Goal: Task Accomplishment & Management: Manage account settings

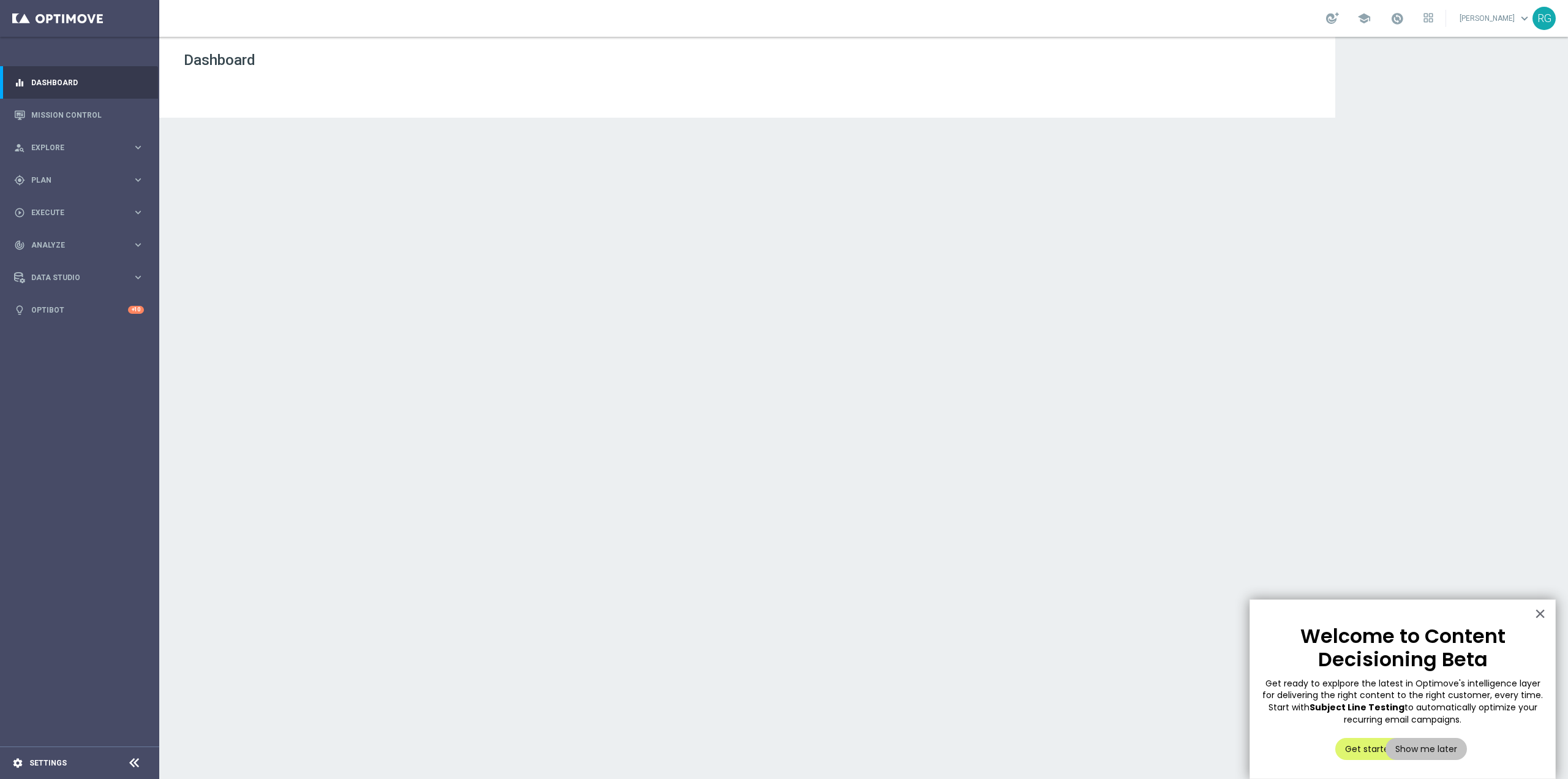
click at [56, 768] on div "settings Settings" at bounding box center [61, 763] width 122 height 11
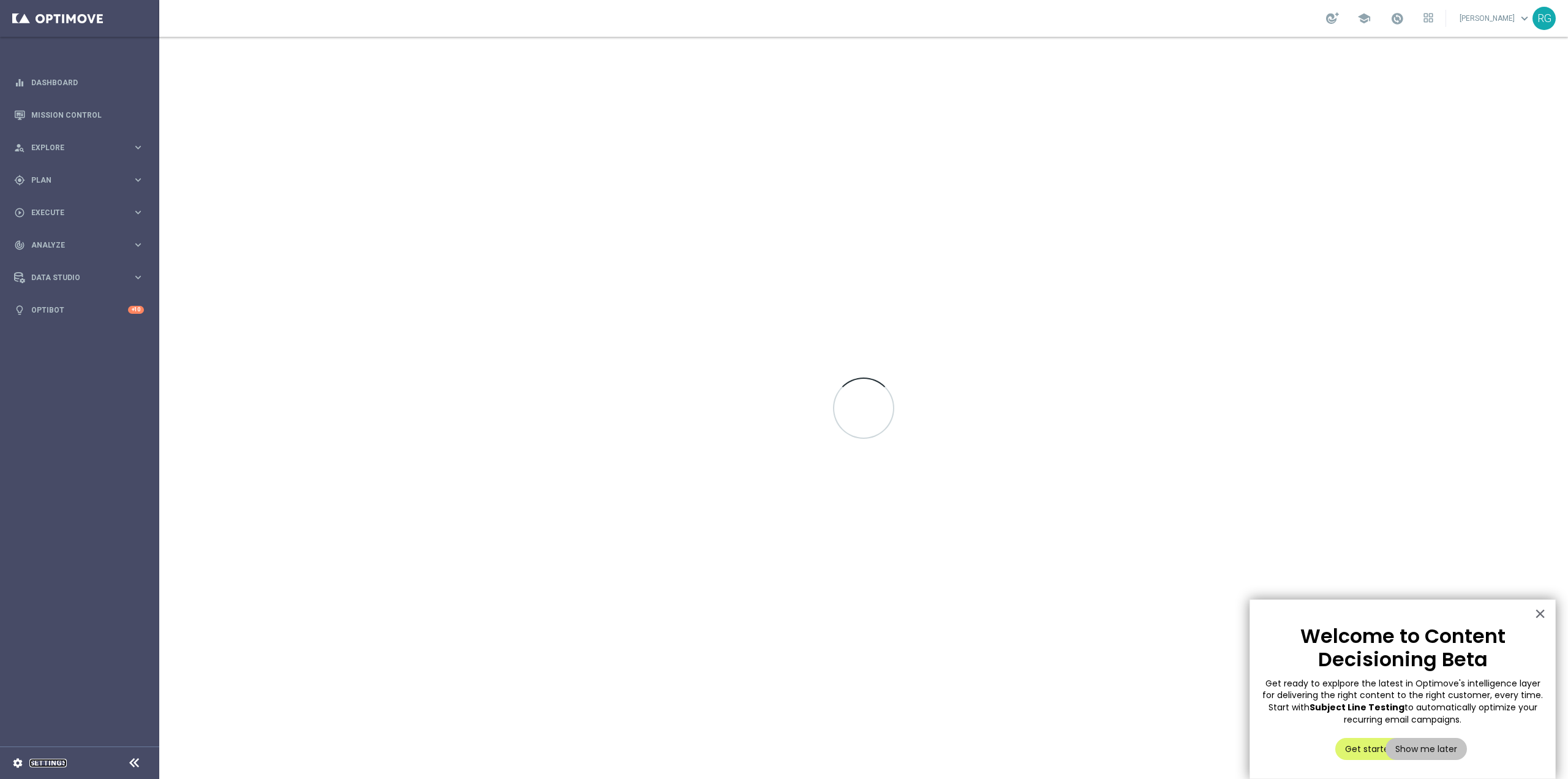
click at [56, 761] on link "Settings" at bounding box center [48, 763] width 37 height 8
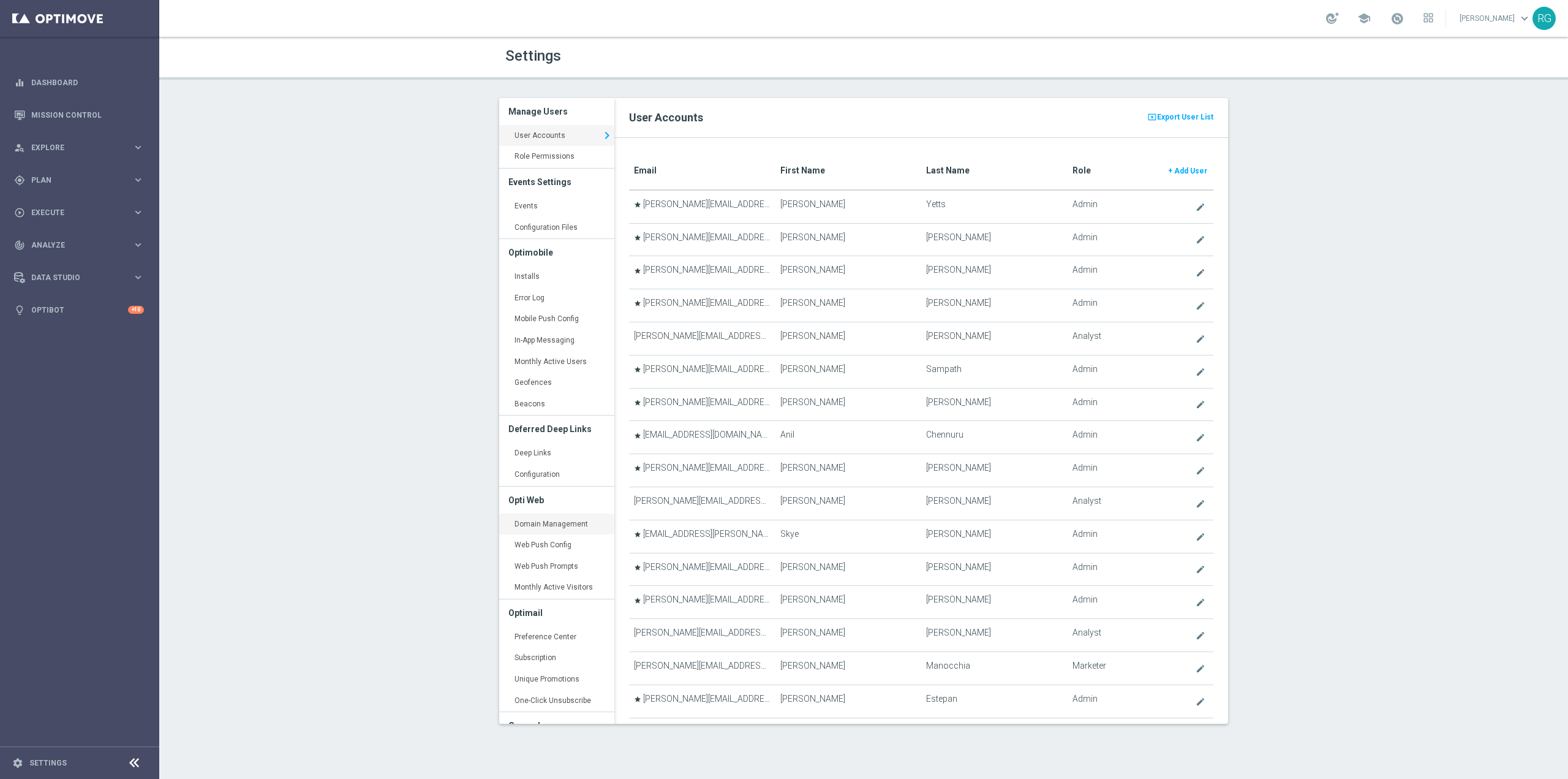
click at [554, 526] on link "Domain Management keyboard_arrow_right" at bounding box center [556, 524] width 115 height 22
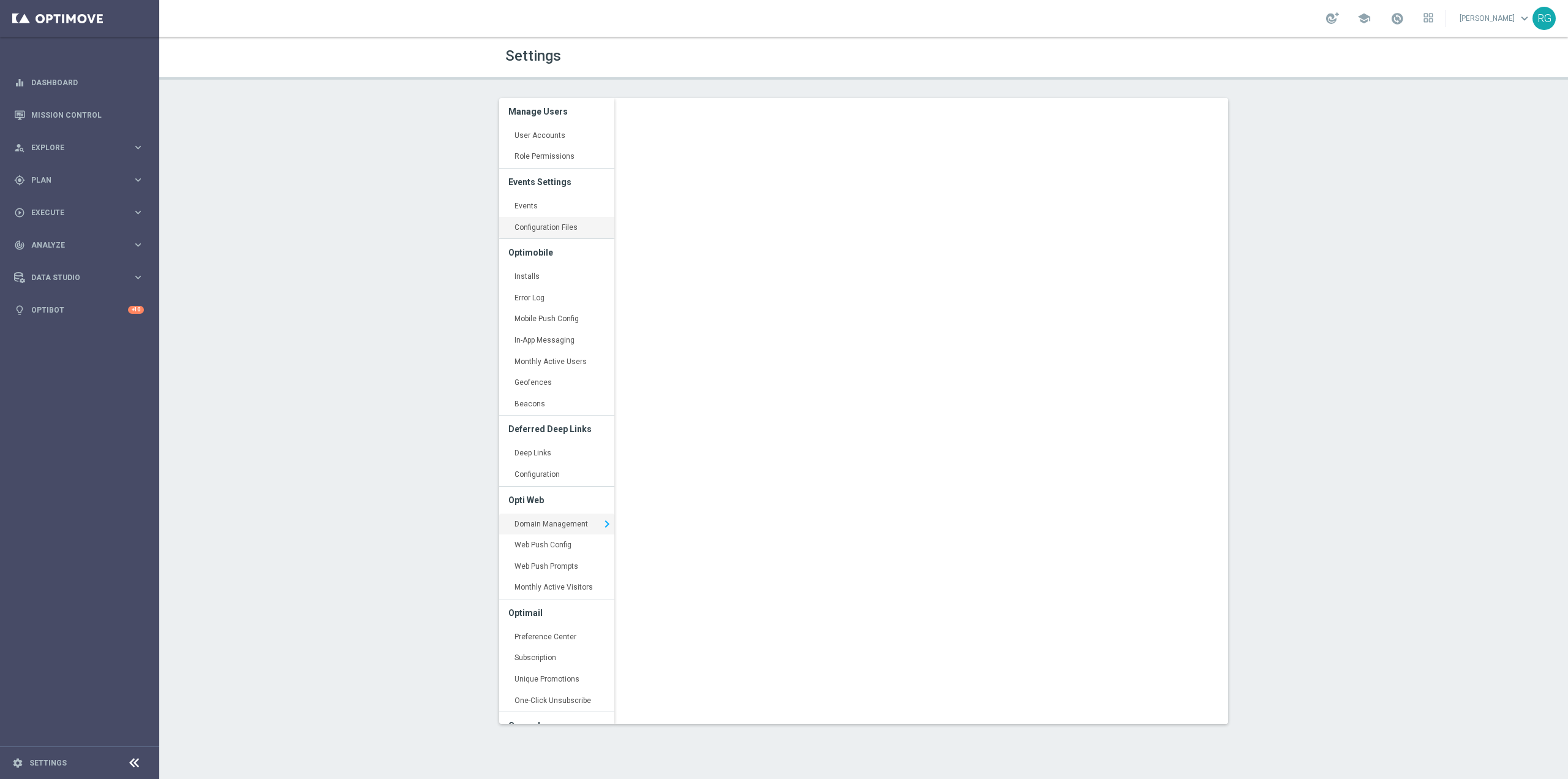
click at [551, 222] on link "Configuration Files keyboard_arrow_right" at bounding box center [556, 227] width 115 height 22
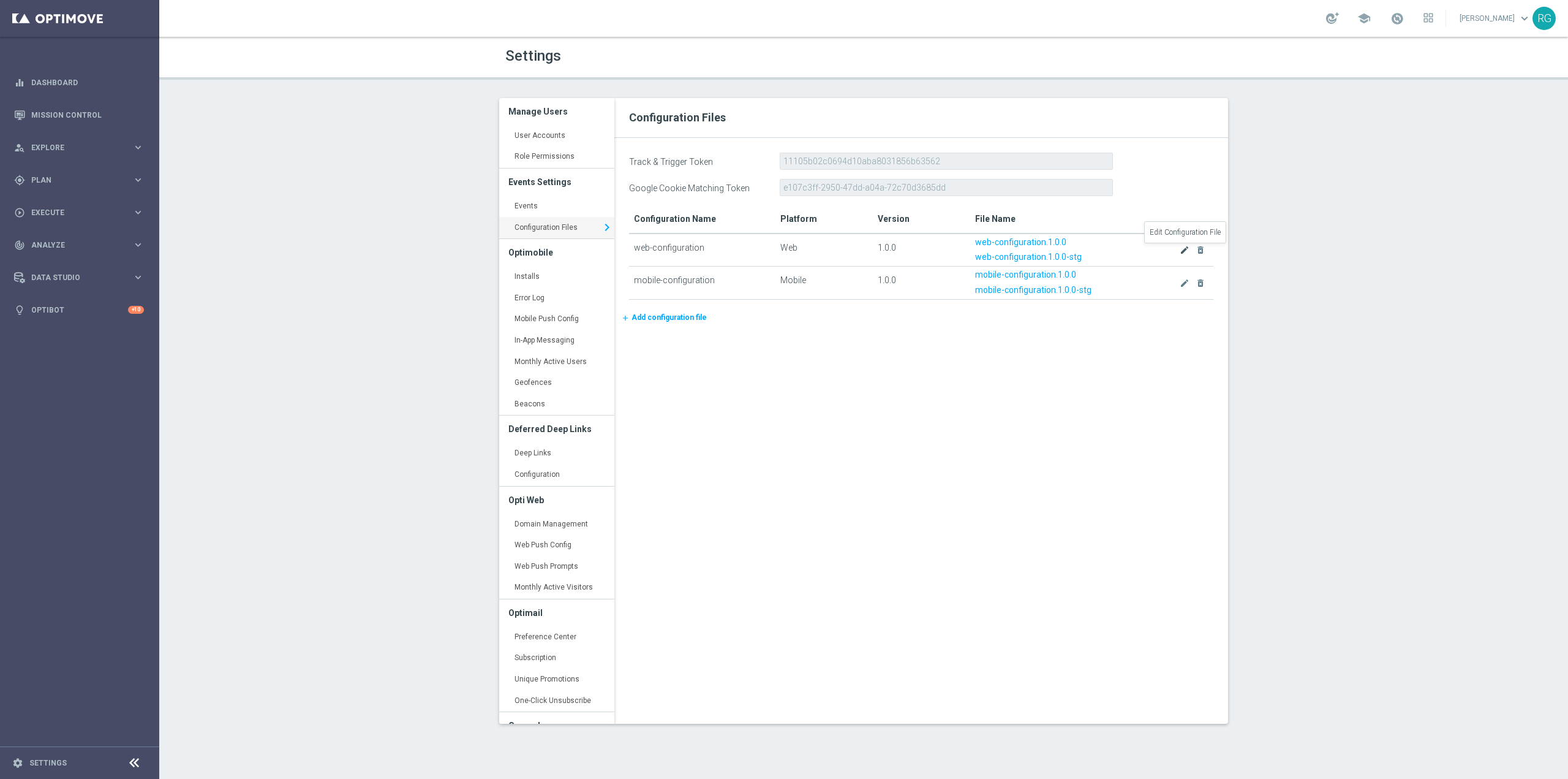
click at [1183, 253] on icon "create" at bounding box center [1184, 250] width 10 height 10
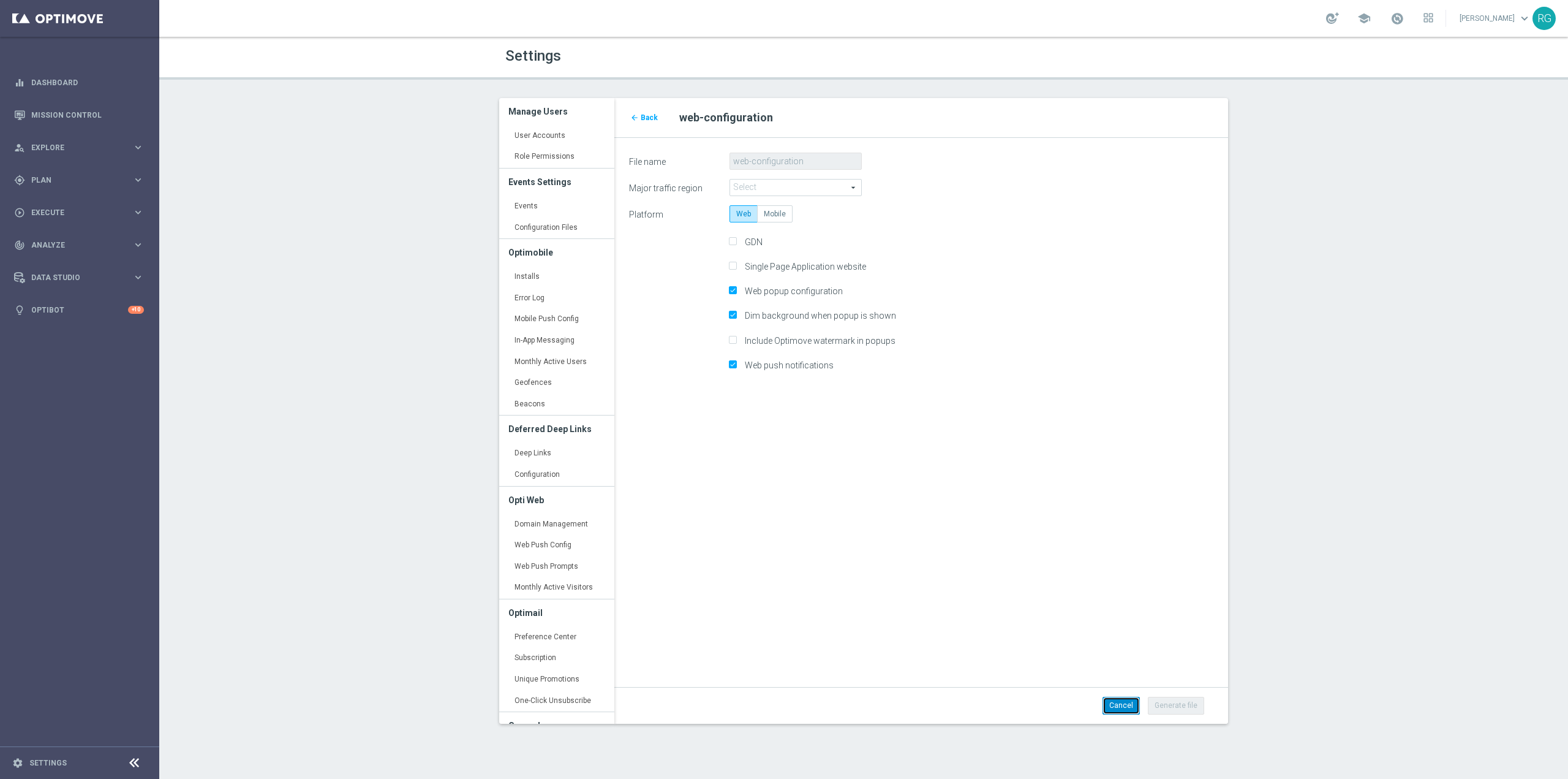
click at [1129, 707] on button "Cancel" at bounding box center [1121, 705] width 37 height 17
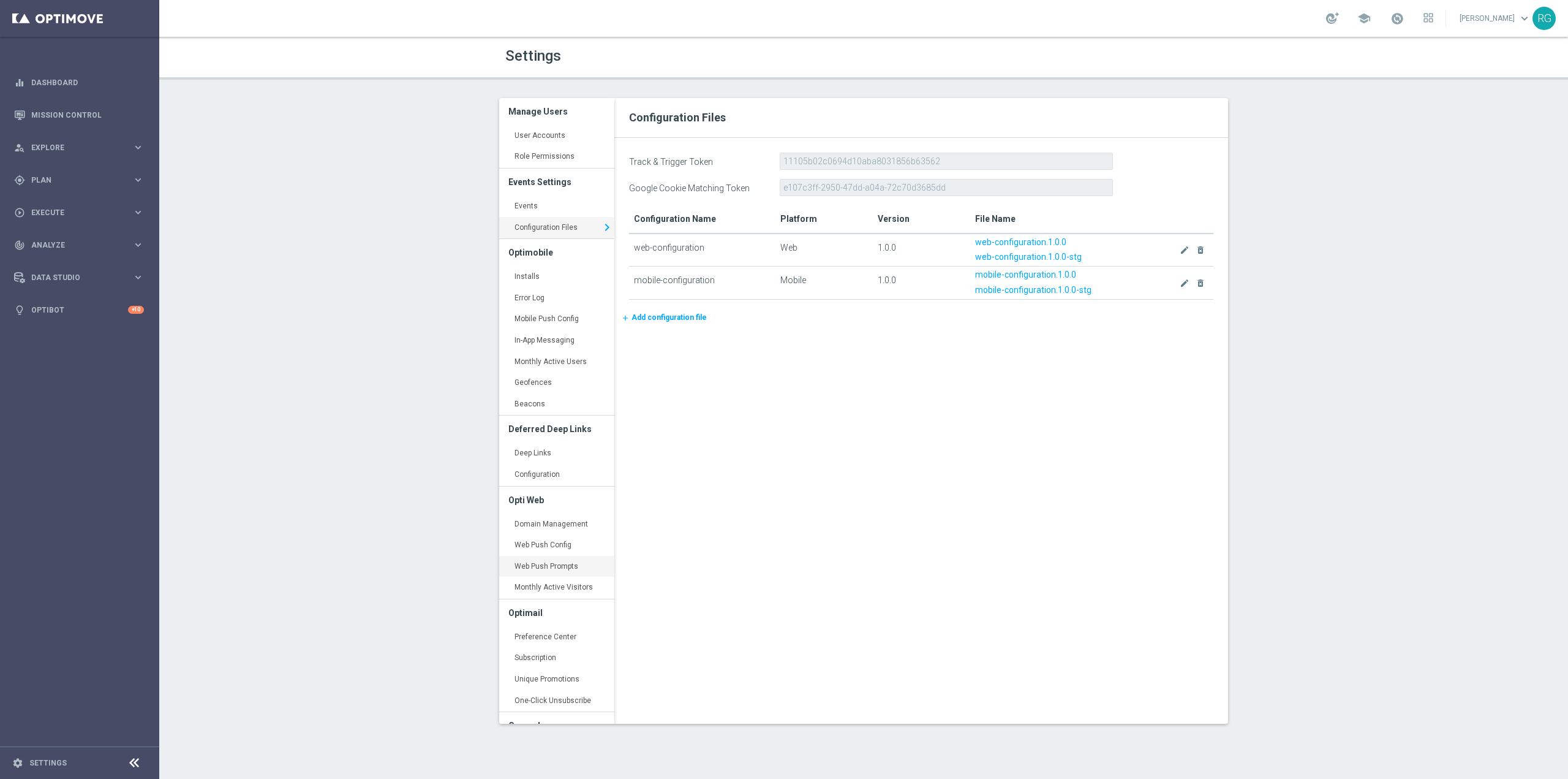
click at [554, 563] on link "Web Push Prompts keyboard_arrow_right" at bounding box center [556, 567] width 115 height 22
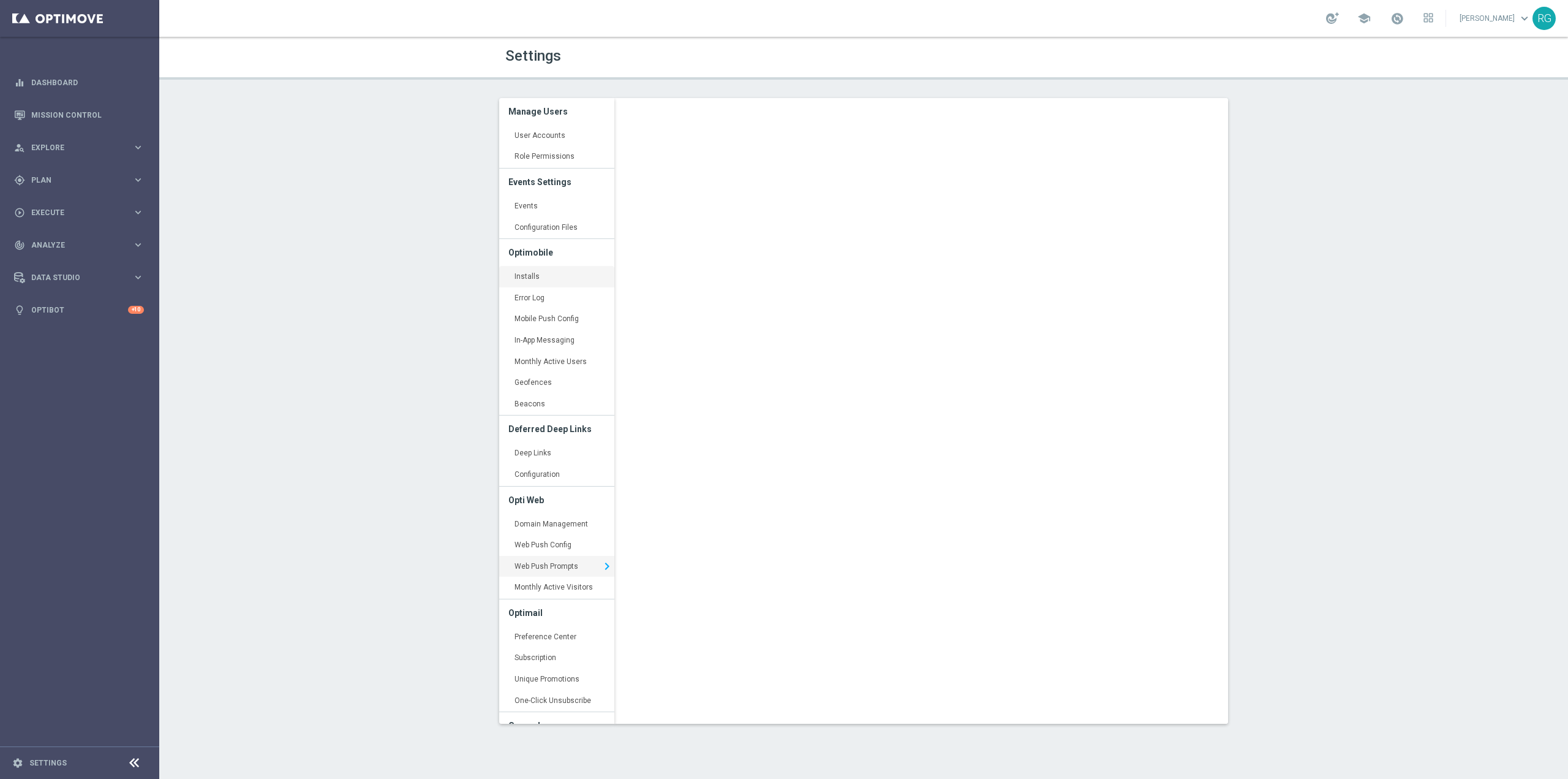
click at [538, 278] on link "Installs keyboard_arrow_right" at bounding box center [556, 277] width 115 height 22
click at [540, 564] on link "Web Push Prompts keyboard_arrow_right" at bounding box center [556, 567] width 115 height 22
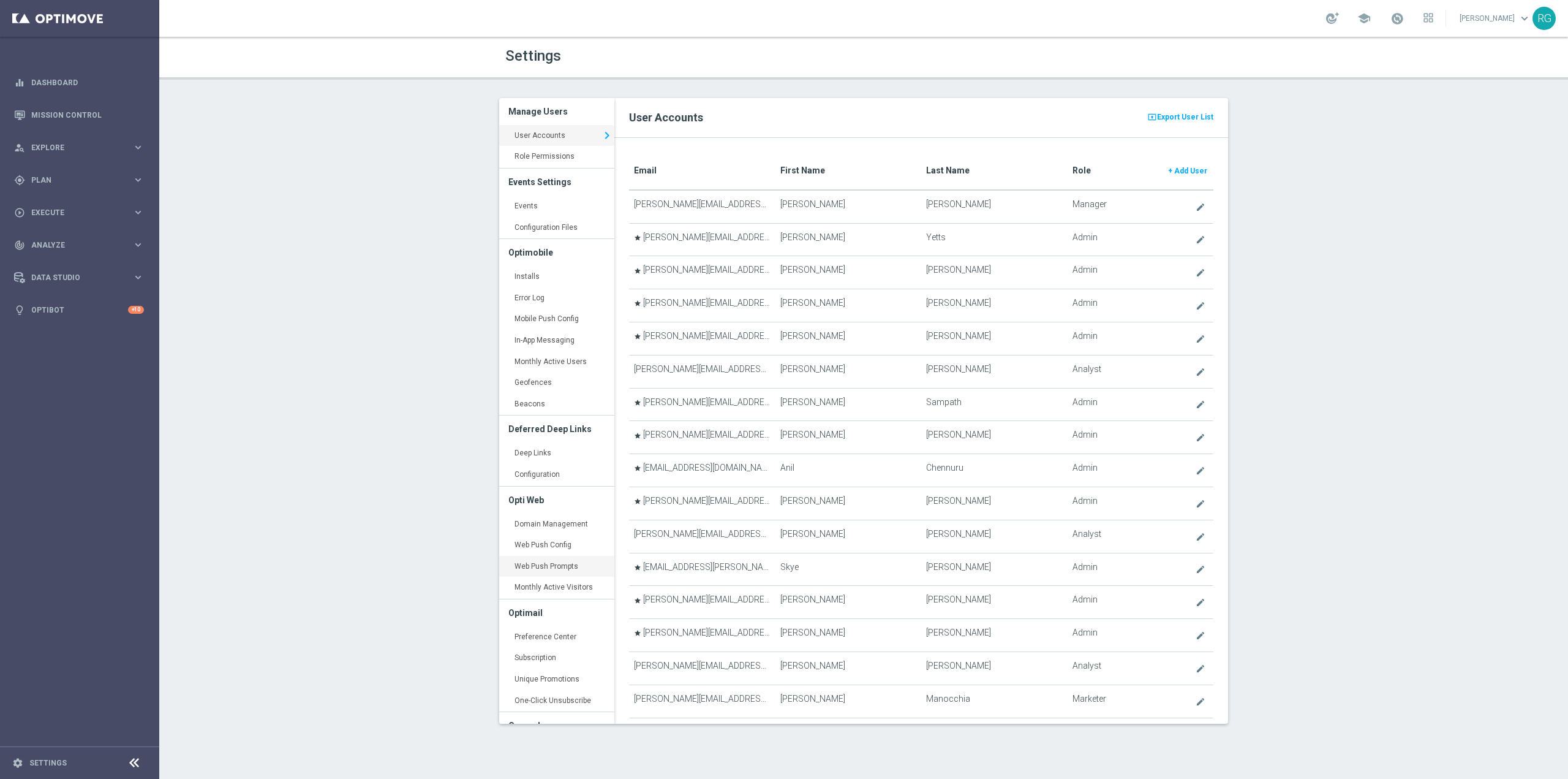
click at [559, 571] on link "Web Push Prompts keyboard_arrow_right" at bounding box center [556, 567] width 115 height 22
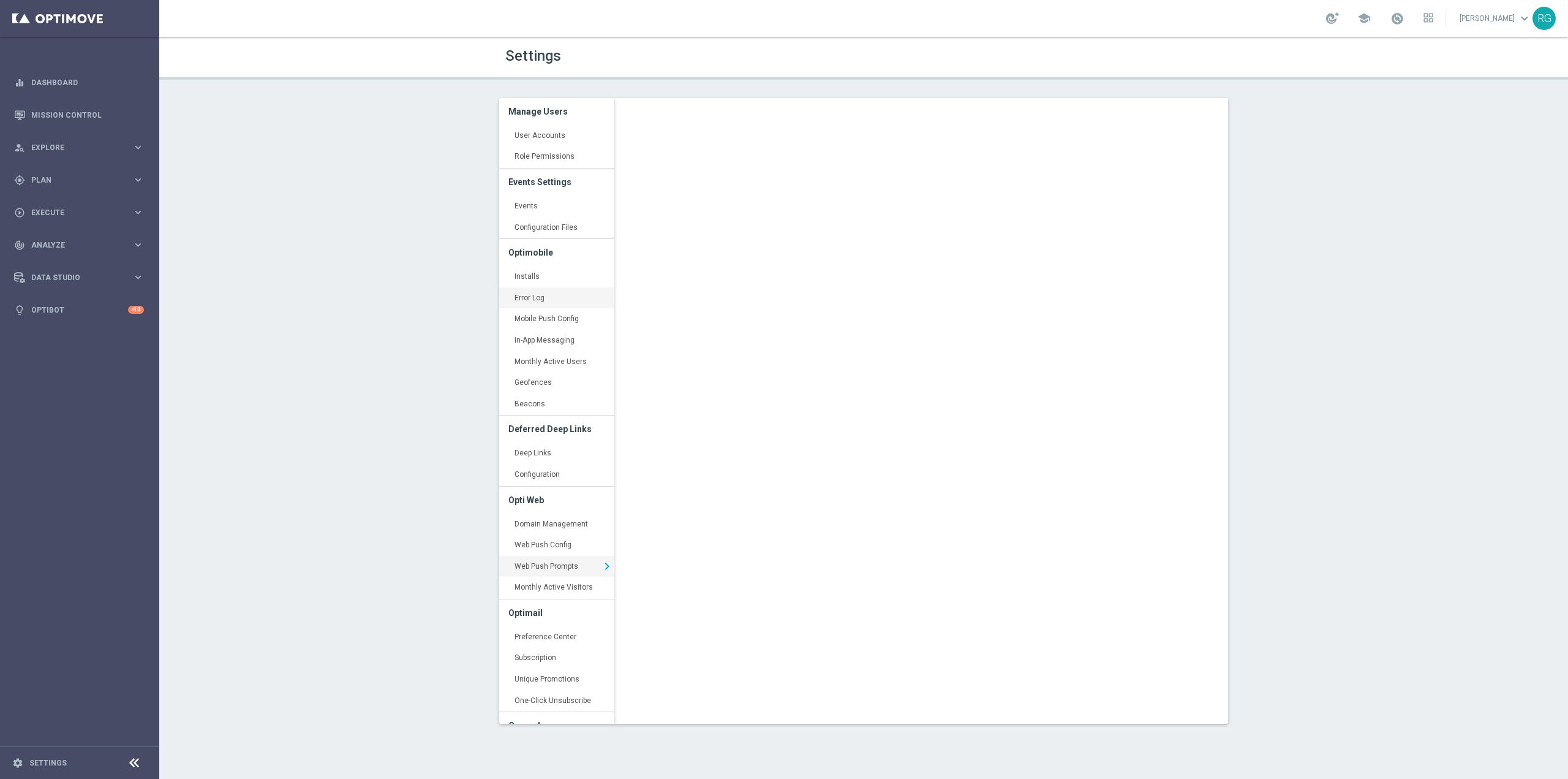
click at [560, 288] on link "Error Log keyboard_arrow_right" at bounding box center [556, 298] width 115 height 22
click at [559, 269] on link "Installs keyboard_arrow_right" at bounding box center [556, 277] width 115 height 22
click at [551, 525] on link "Domain Management keyboard_arrow_right" at bounding box center [556, 524] width 115 height 22
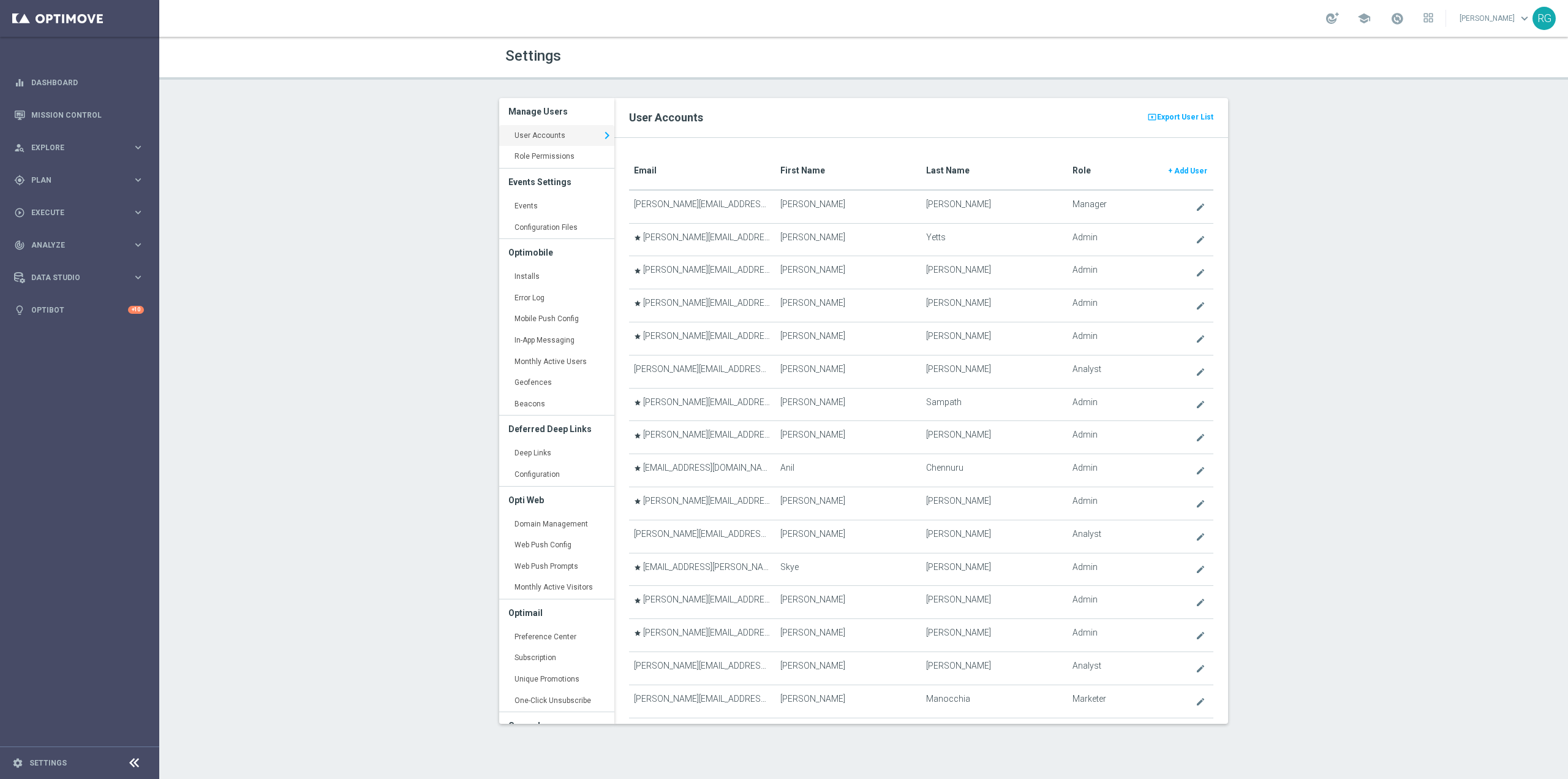
drag, startPoint x: 544, startPoint y: 516, endPoint x: 595, endPoint y: 512, distance: 51.2
click at [544, 518] on link "Domain Management keyboard_arrow_right" at bounding box center [556, 524] width 115 height 22
